Goal: Transaction & Acquisition: Purchase product/service

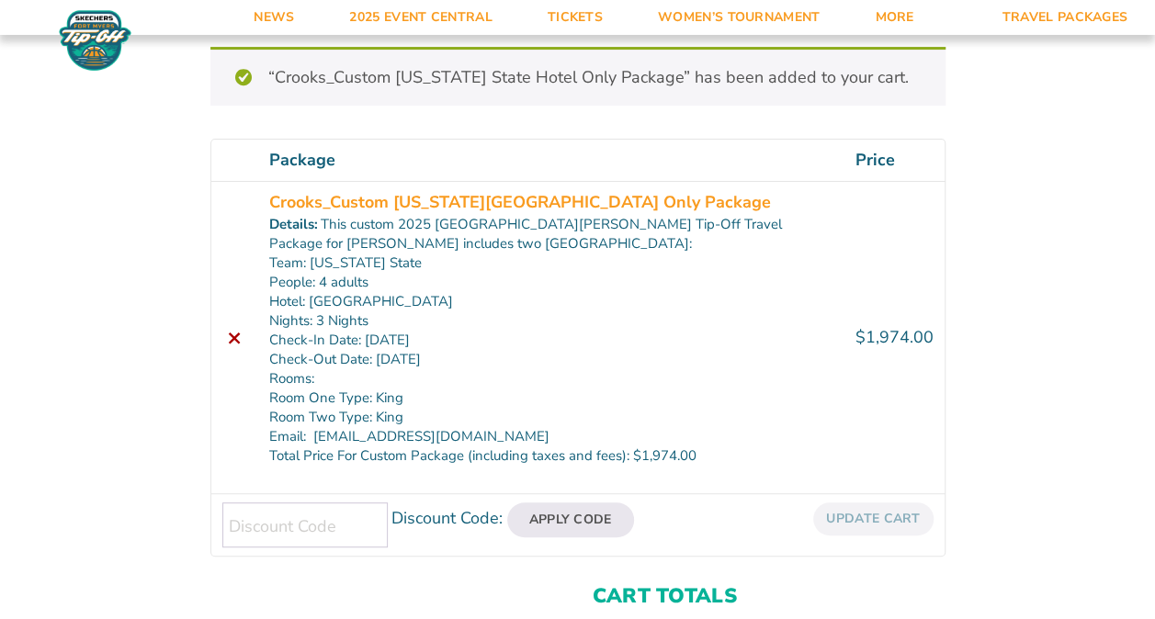
scroll to position [233, 0]
drag, startPoint x: 1152, startPoint y: 176, endPoint x: 1152, endPoint y: 230, distance: 53.3
click at [1152, 230] on div "Review & Confirm “Crooks_Custom Michigan State Hotel Only Package” has been add…" at bounding box center [577, 318] width 1155 height 945
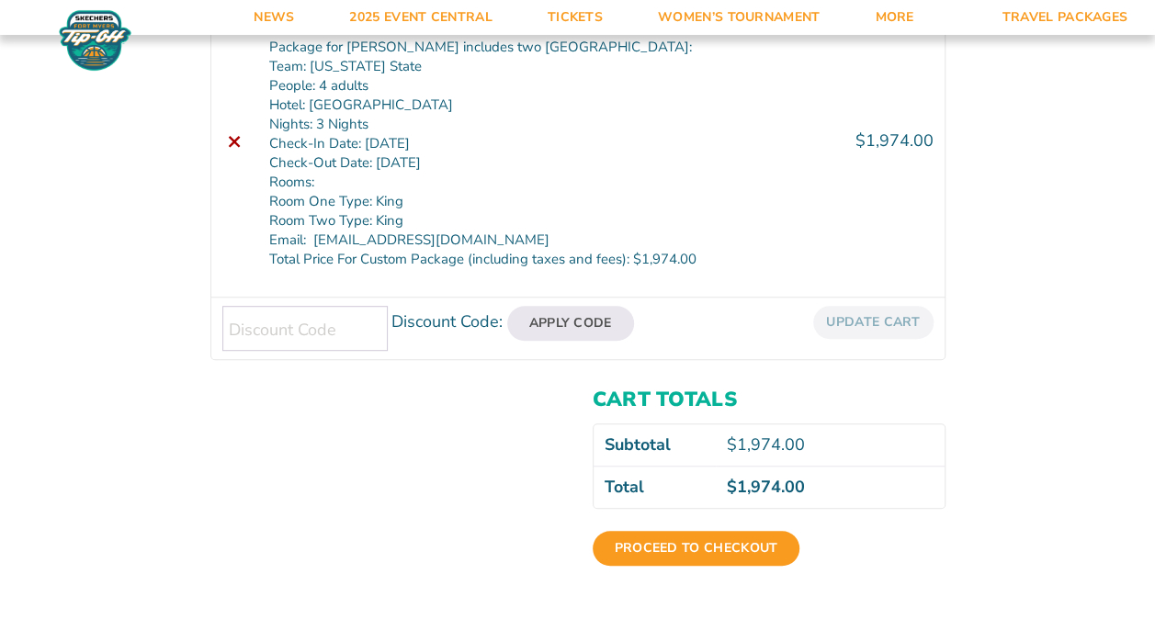
scroll to position [431, 0]
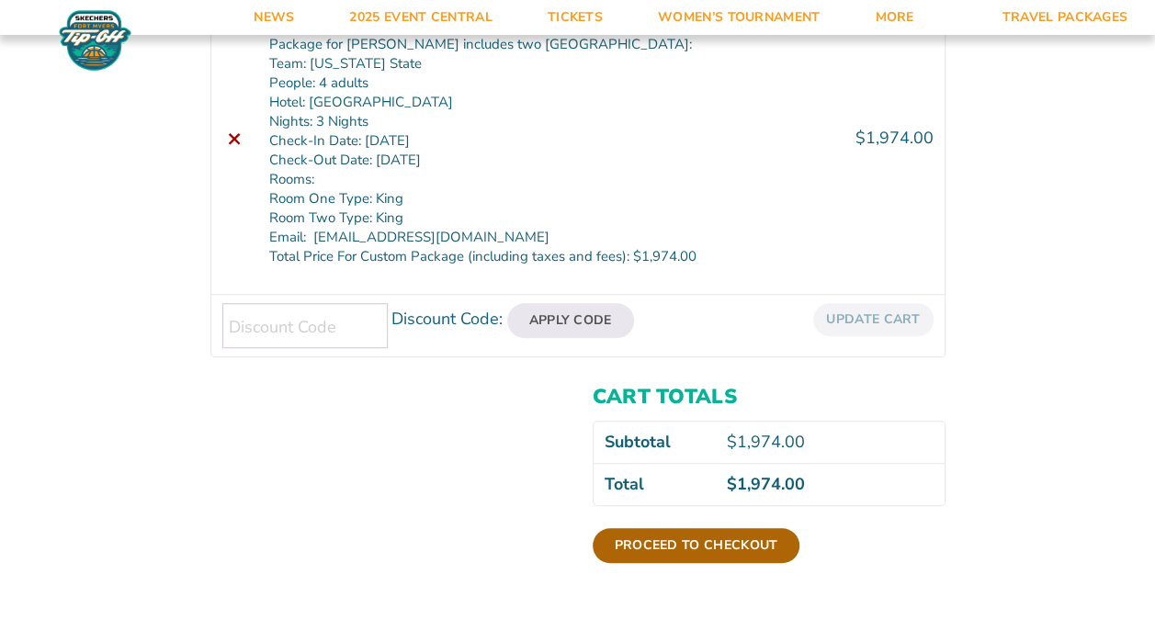
click at [671, 547] on link "Proceed to checkout" at bounding box center [697, 545] width 208 height 35
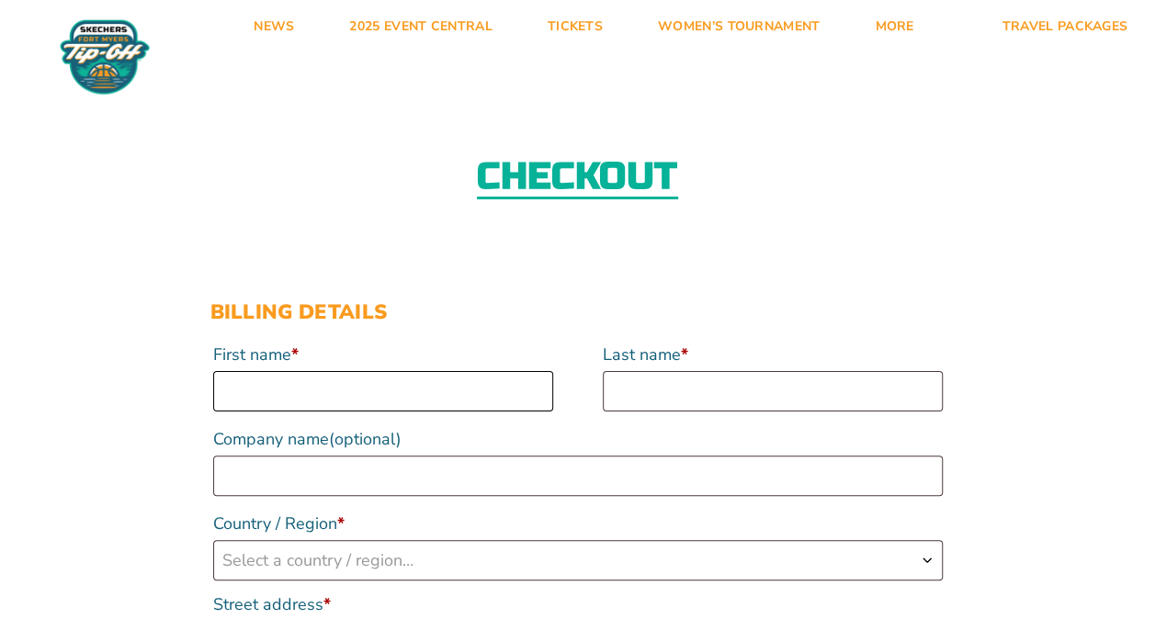
click at [312, 391] on input "First name *" at bounding box center [383, 391] width 340 height 40
type input "[PERSON_NAME] [PERSON_NAME]"
type input "Crooks"
select select "US"
type input "[STREET_ADDRESS][PERSON_NAME]"
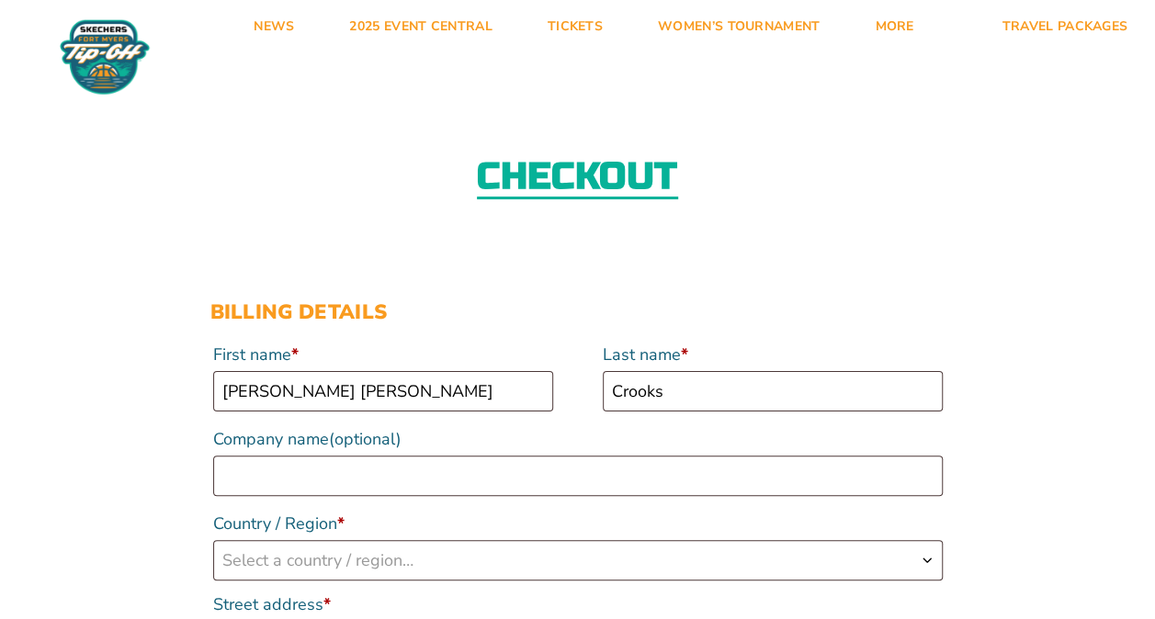
type input "Ada"
type input "49301"
type input "16168220765"
type input "[EMAIL_ADDRESS][DOMAIN_NAME]"
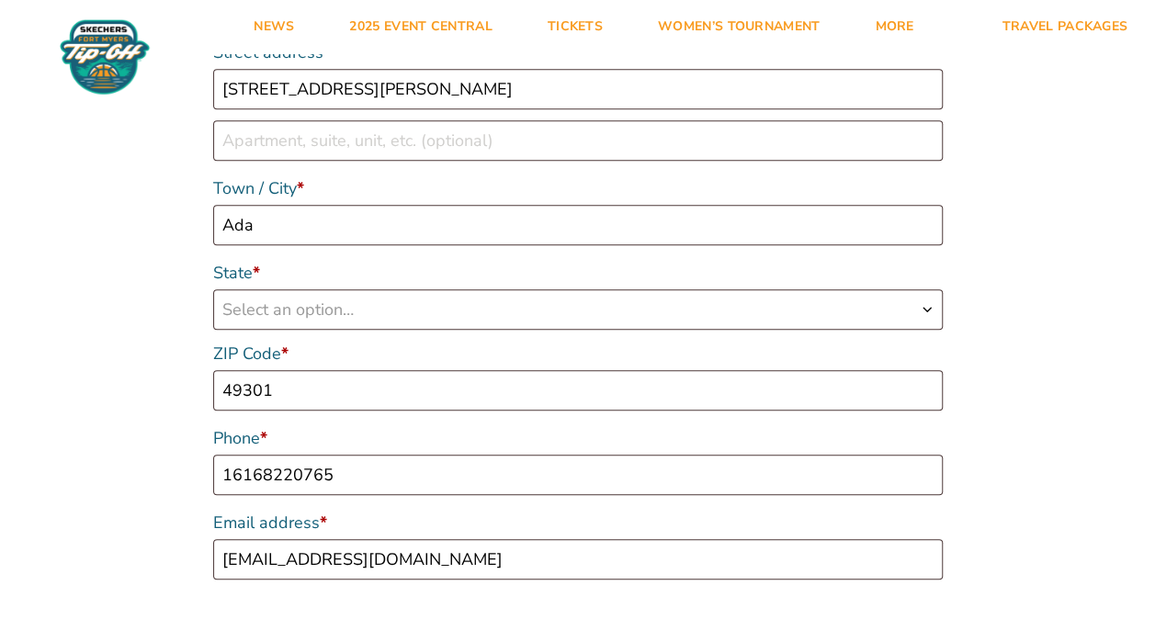
select select "US"
select select "MI"
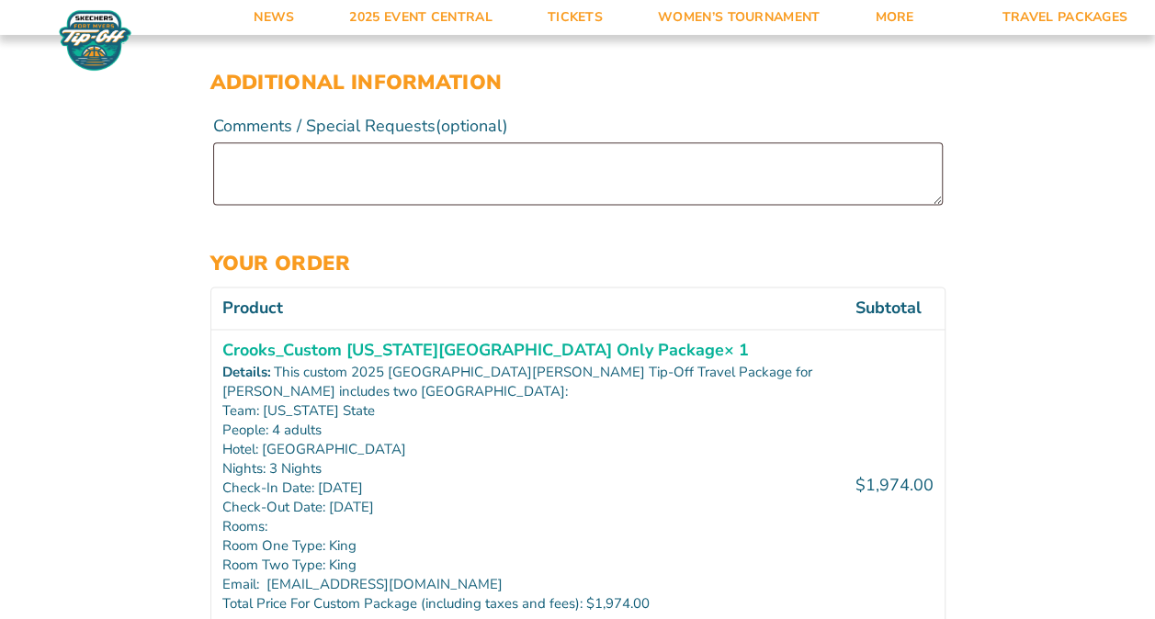
scroll to position [1117, 0]
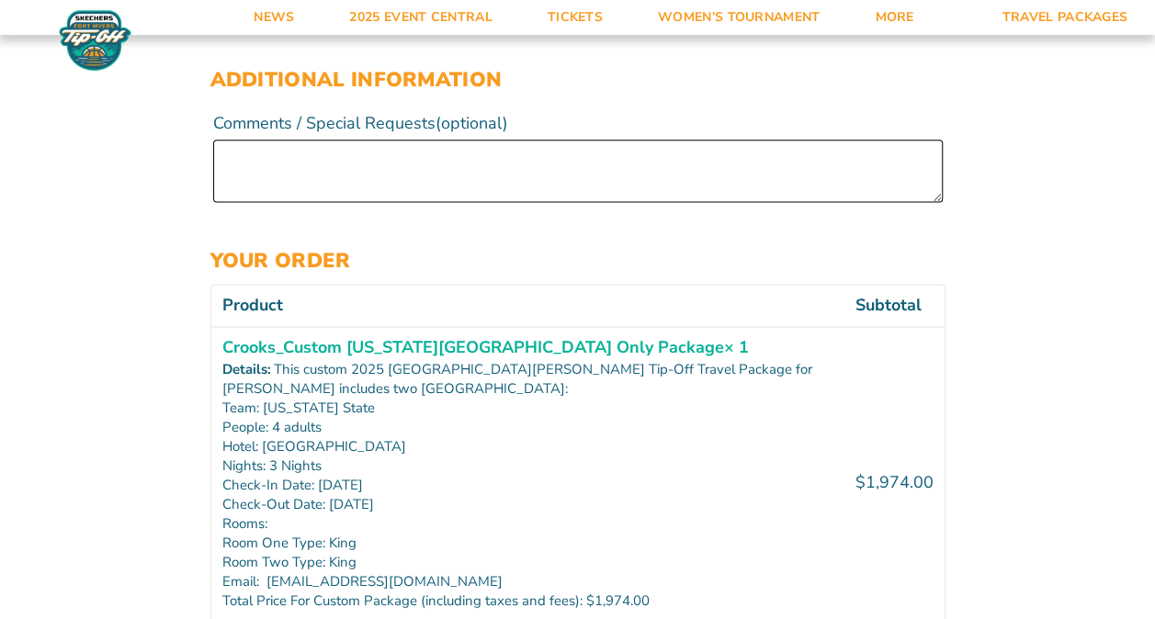
click at [258, 149] on textarea "Comments / Special Requests (optional)" at bounding box center [578, 171] width 730 height 62
drag, startPoint x: 366, startPoint y: 158, endPoint x: 210, endPoint y: 161, distance: 156.3
click at [210, 161] on p "Comments / Special Requests (optional) Second room guest" at bounding box center [577, 154] width 735 height 101
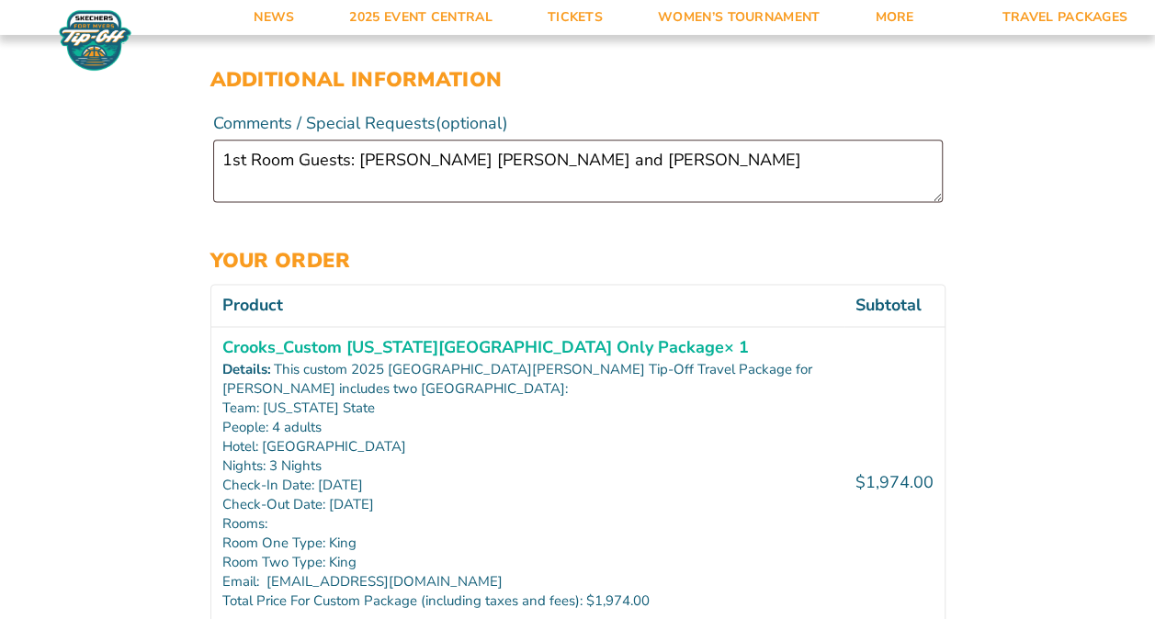
click at [138, 131] on div "Checkout Discount Code: Apply Code Billing details First name * [PERSON_NAME] […" at bounding box center [577, 235] width 1155 height 2546
drag, startPoint x: 142, startPoint y: 134, endPoint x: 176, endPoint y: 140, distance: 35.4
click at [176, 140] on div "Checkout Discount Code: Apply Code Billing details First name * [PERSON_NAME] […" at bounding box center [577, 235] width 1155 height 2546
drag, startPoint x: 176, startPoint y: 140, endPoint x: 247, endPoint y: 180, distance: 81.5
click at [247, 180] on textarea "1st Room Guests: [PERSON_NAME] [PERSON_NAME] and [PERSON_NAME]" at bounding box center [578, 171] width 730 height 62
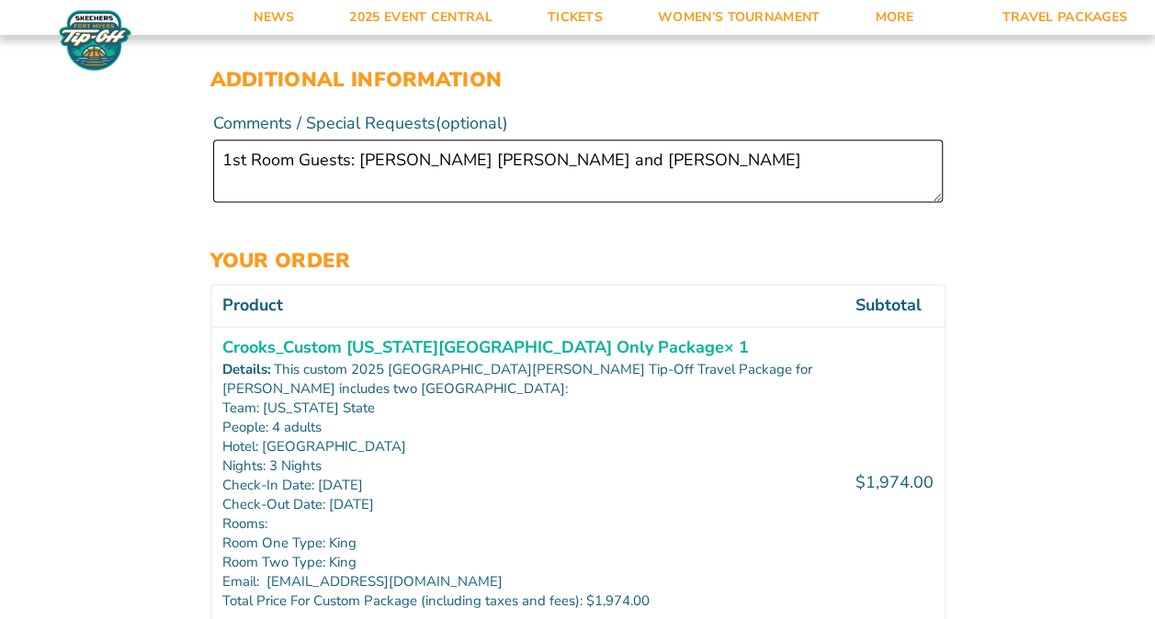
click at [234, 177] on textarea "1st Room Guests: [PERSON_NAME] [PERSON_NAME] and [PERSON_NAME]" at bounding box center [578, 171] width 730 height 62
click at [641, 162] on textarea "1st Room Guests: [PERSON_NAME] [PERSON_NAME] and [PERSON_NAME]" at bounding box center [578, 171] width 730 height 62
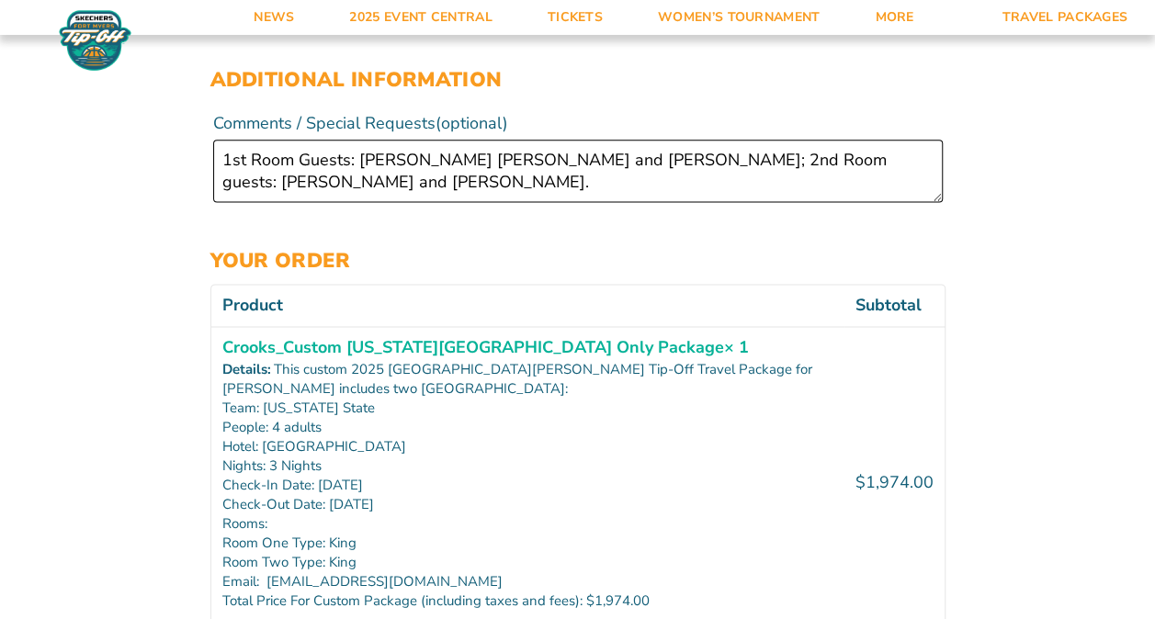
scroll to position [1176, 0]
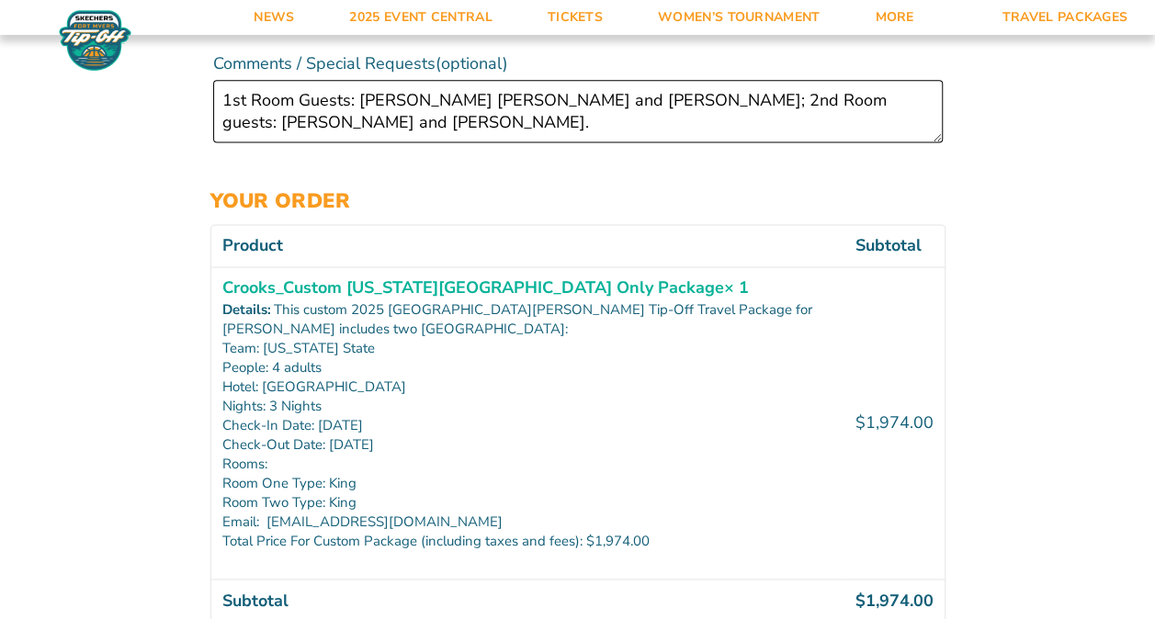
click at [748, 95] on textarea "1st Room Guests: [PERSON_NAME] [PERSON_NAME] and [PERSON_NAME]; 2nd Room guests…" at bounding box center [578, 111] width 730 height 62
click at [748, 96] on textarea "1st Room Guests: [PERSON_NAME] [PERSON_NAME] and [PERSON_NAME]; 2nd Room guests…" at bounding box center [578, 111] width 730 height 62
click at [752, 110] on textarea "1st Room Guests: [PERSON_NAME] [PERSON_NAME] and [PERSON_NAME]; 2nd Room guests…" at bounding box center [578, 111] width 730 height 62
click at [740, 108] on textarea "1st Room Guests: [PERSON_NAME] [PERSON_NAME] and [PERSON_NAME]; 2nd Room guests…" at bounding box center [578, 111] width 730 height 62
click at [879, 125] on textarea "1st Room Guests: [PERSON_NAME] [PERSON_NAME] and [PERSON_NAME]; 2nd Room guests…" at bounding box center [578, 111] width 730 height 62
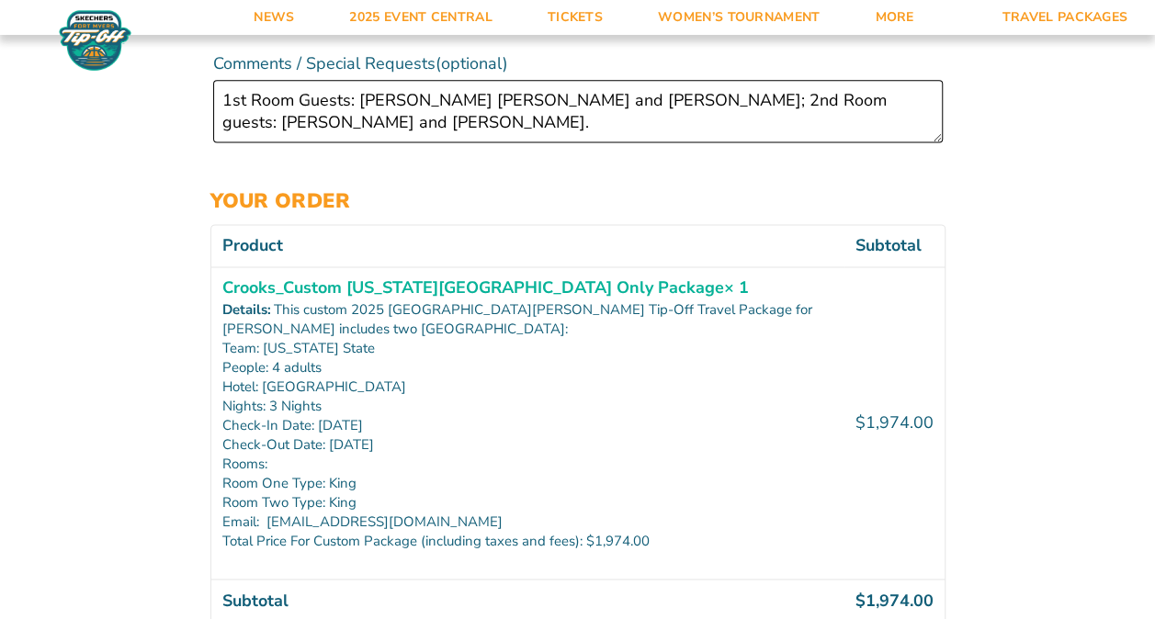
click at [757, 107] on textarea "1st Room Guests: [PERSON_NAME] [PERSON_NAME] and [PERSON_NAME]; 2nd Room guests…" at bounding box center [578, 111] width 730 height 62
click at [733, 103] on textarea "1st Room Guests: [PERSON_NAME] [PERSON_NAME] and [PERSON_NAME]; 2nd Room guests…" at bounding box center [578, 111] width 730 height 62
type textarea "1st Room Guests: [PERSON_NAME] [PERSON_NAME] and [PERSON_NAME]; 2nd Room Guests…"
click at [1061, 215] on div "Checkout Discount Code: Apply Code Billing details First name * [PERSON_NAME] […" at bounding box center [577, 176] width 1155 height 2546
drag, startPoint x: 1061, startPoint y: 215, endPoint x: 1025, endPoint y: 235, distance: 42.0
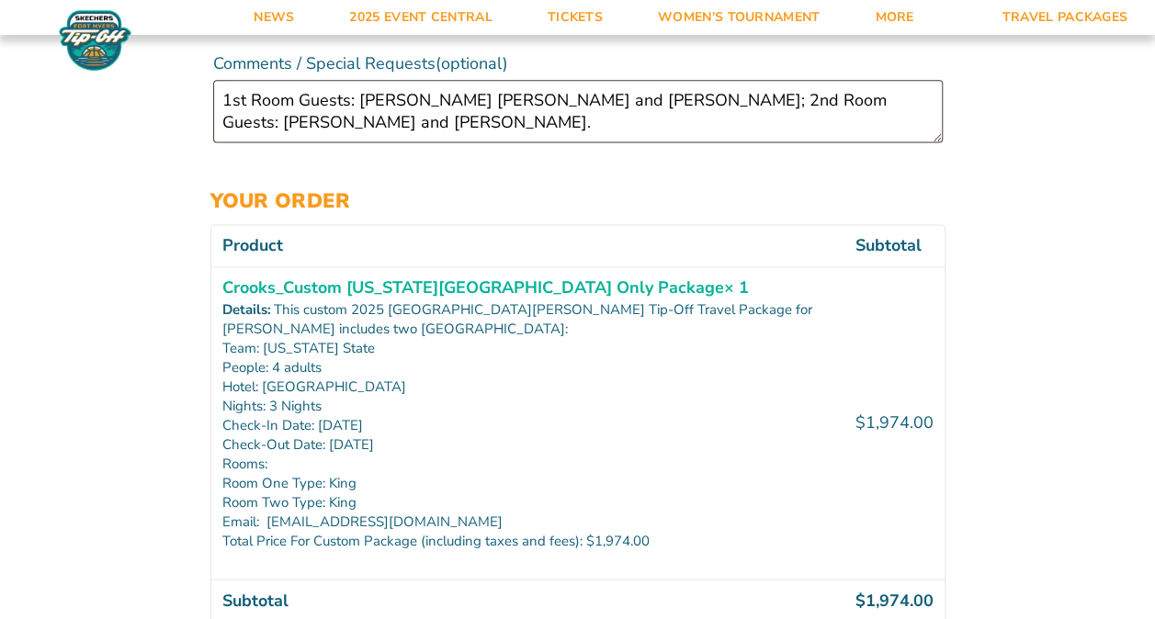
click at [1026, 235] on div "Checkout Discount Code: Apply Code Billing details First name * [PERSON_NAME] […" at bounding box center [577, 176] width 1155 height 2546
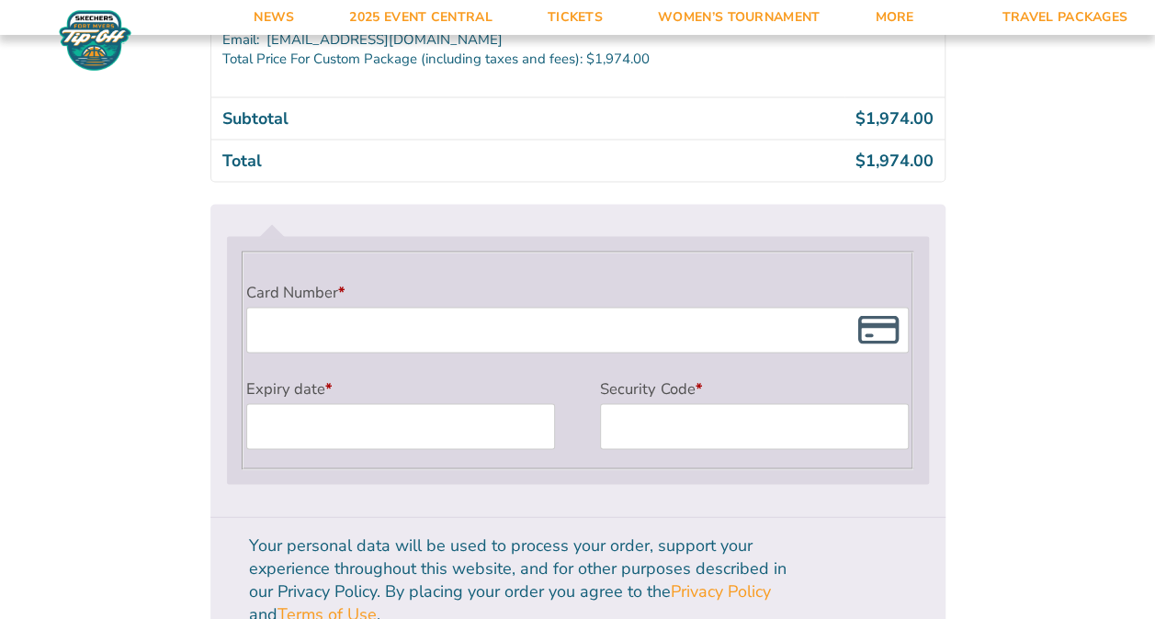
scroll to position [1690, 0]
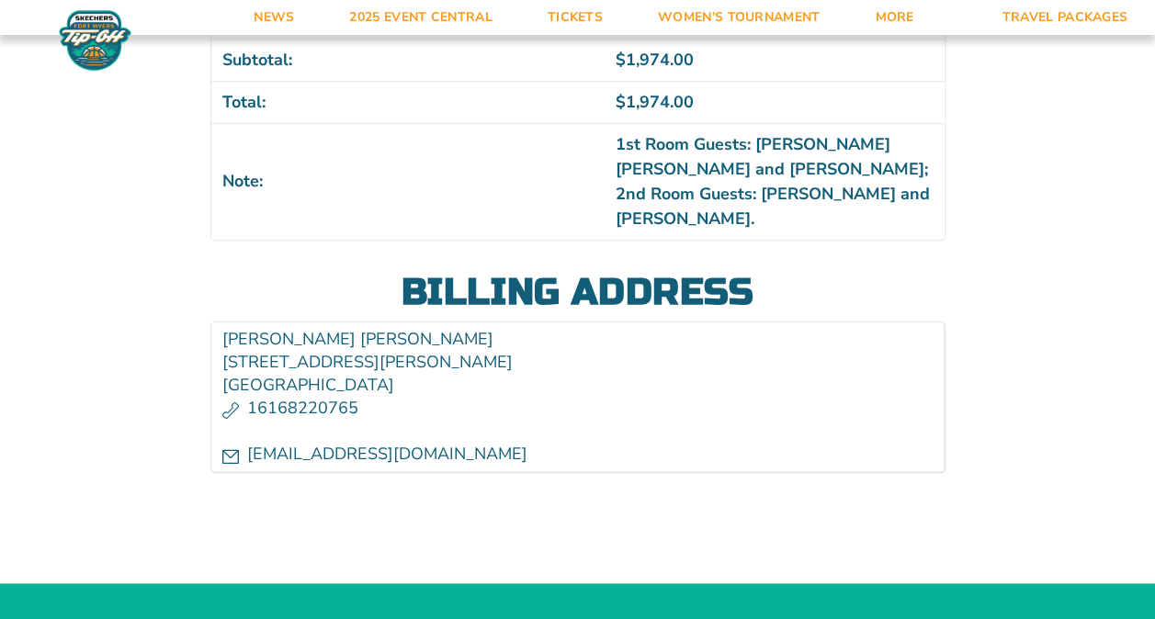
scroll to position [970, 0]
